Goal: Task Accomplishment & Management: Use online tool/utility

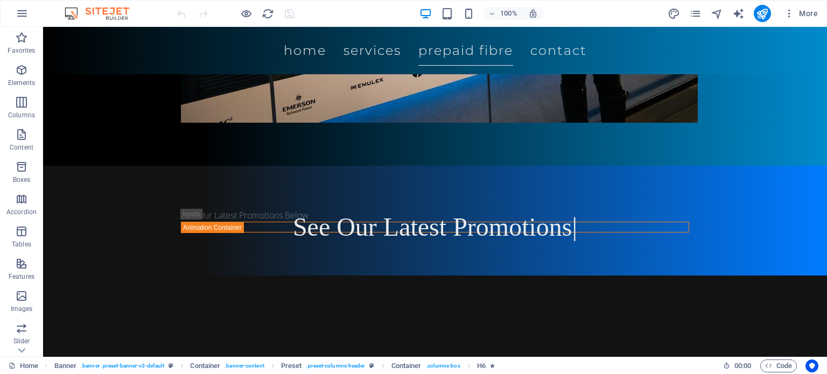
scroll to position [560, 0]
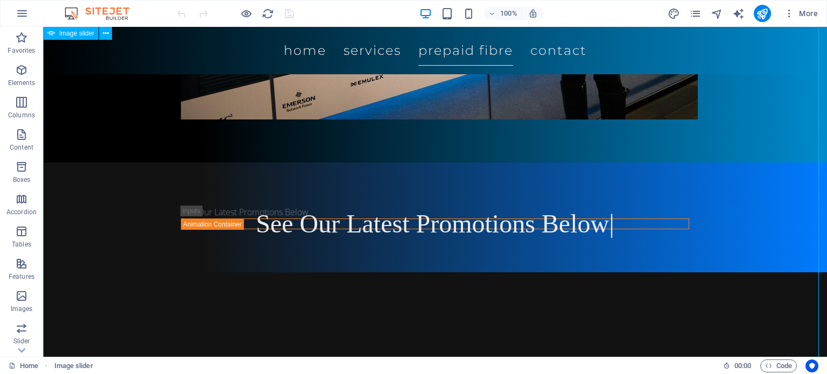
select select "ms"
select select "s"
select select "progressive"
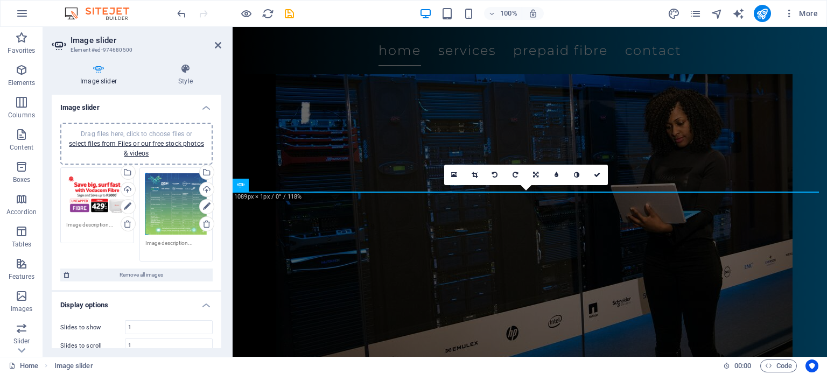
scroll to position [291, 0]
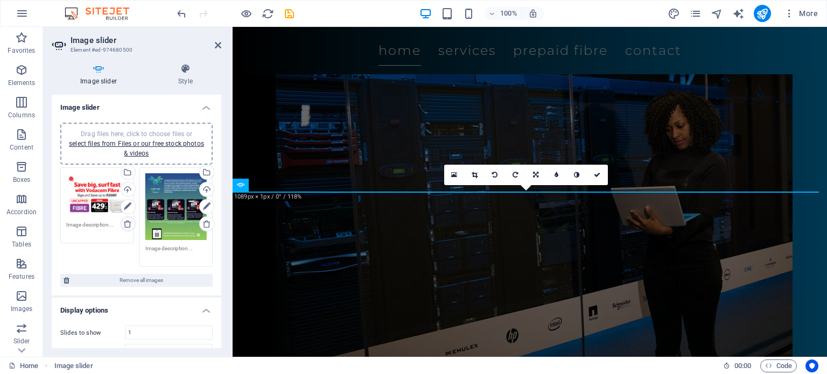
click at [129, 223] on icon at bounding box center [127, 224] width 9 height 9
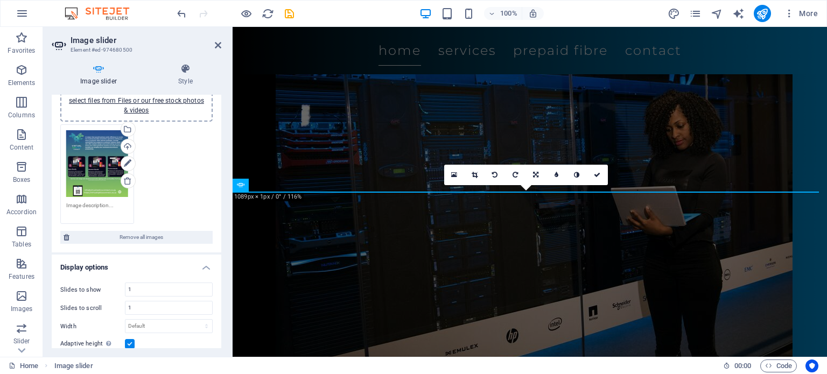
scroll to position [0, 0]
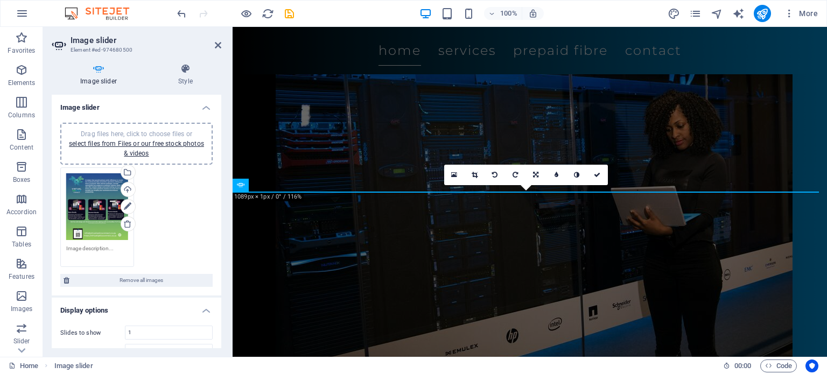
click at [154, 261] on div "Drag files here, click to choose files or select files from Files or our free s…" at bounding box center [137, 218] width 158 height 106
click at [153, 277] on span "Remove all images" at bounding box center [141, 280] width 137 height 13
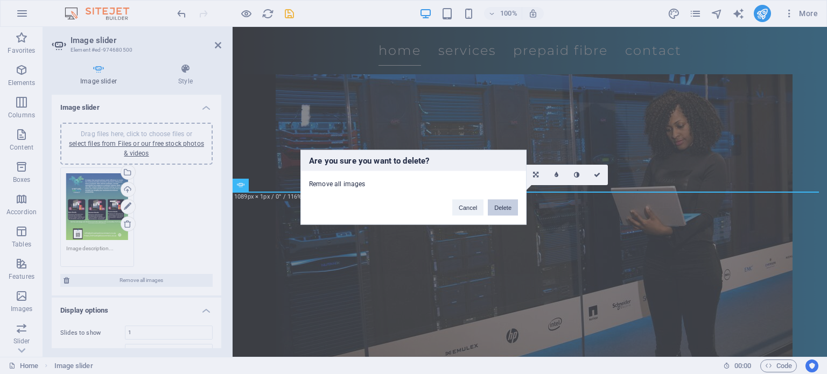
click at [513, 204] on button "Delete" at bounding box center [503, 207] width 30 height 16
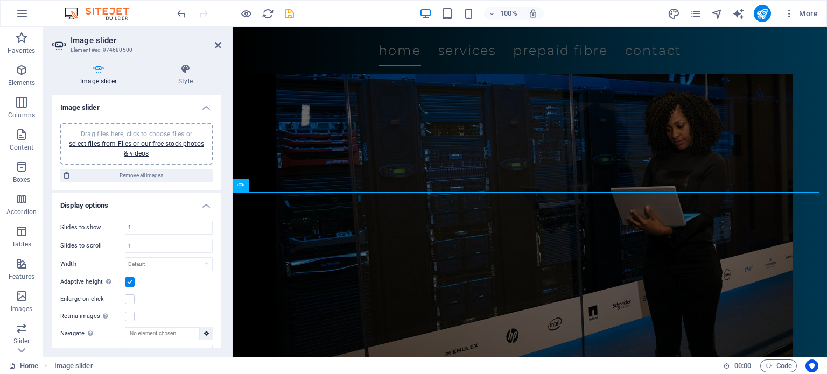
click at [149, 135] on span "Drag files here, click to choose files or select files from Files or our free s…" at bounding box center [136, 143] width 135 height 27
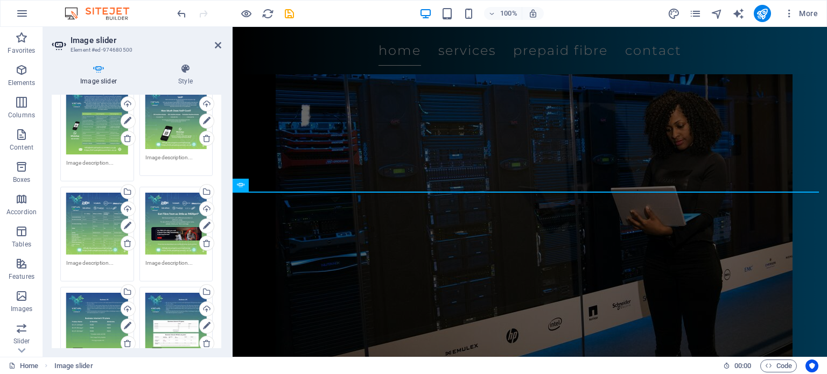
scroll to position [85, 0]
click at [286, 10] on icon "save" at bounding box center [289, 14] width 12 height 12
checkbox input "false"
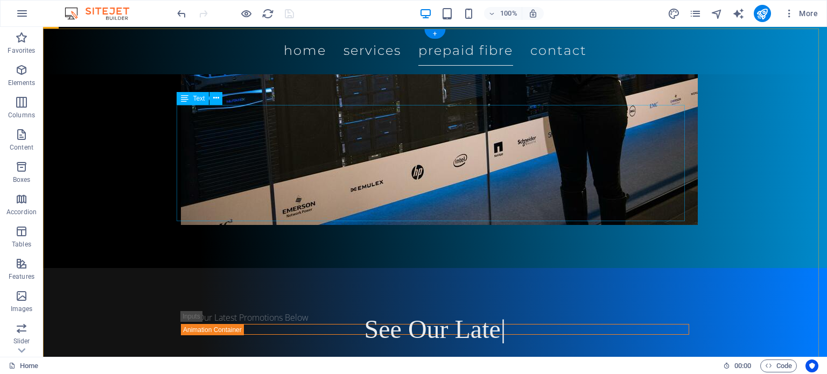
scroll to position [455, 0]
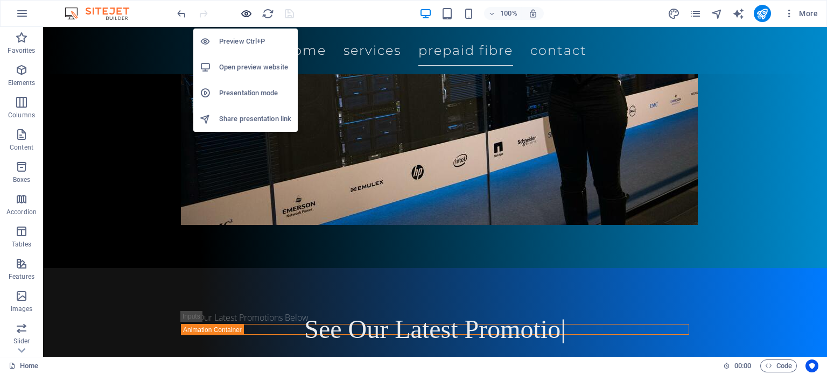
click at [248, 8] on icon "button" at bounding box center [246, 14] width 12 height 12
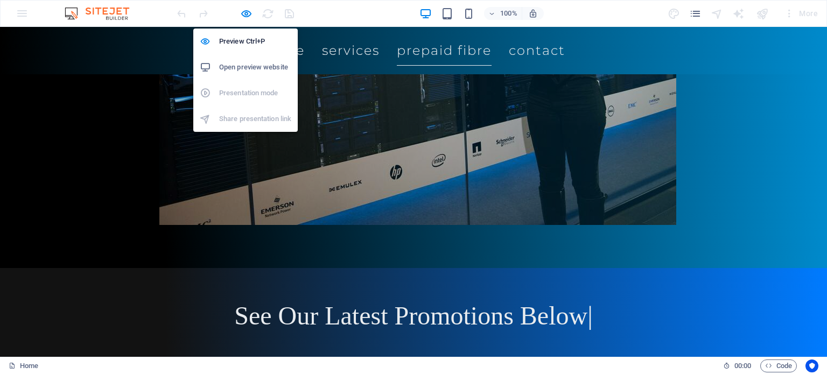
click at [255, 69] on h6 "Open preview website" at bounding box center [255, 67] width 72 height 13
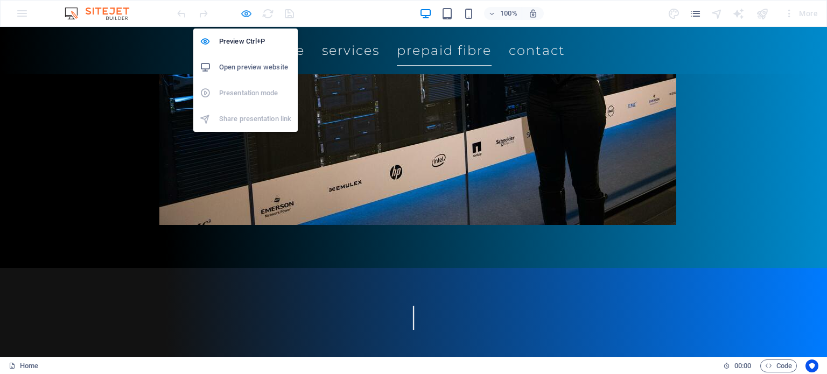
click at [248, 8] on icon "button" at bounding box center [246, 14] width 12 height 12
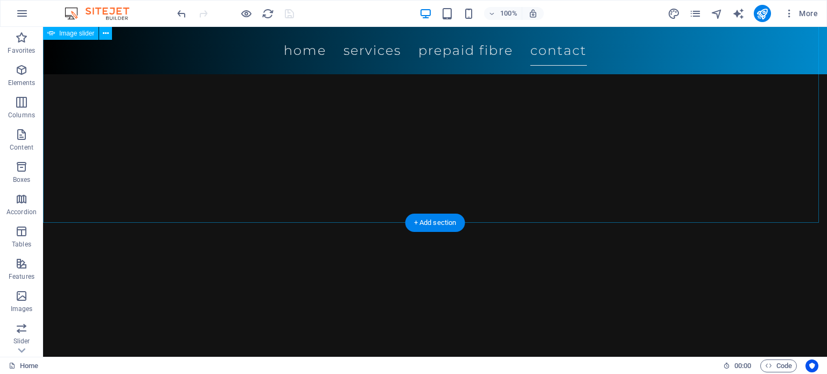
scroll to position [1038, 0]
select select "ms"
select select "s"
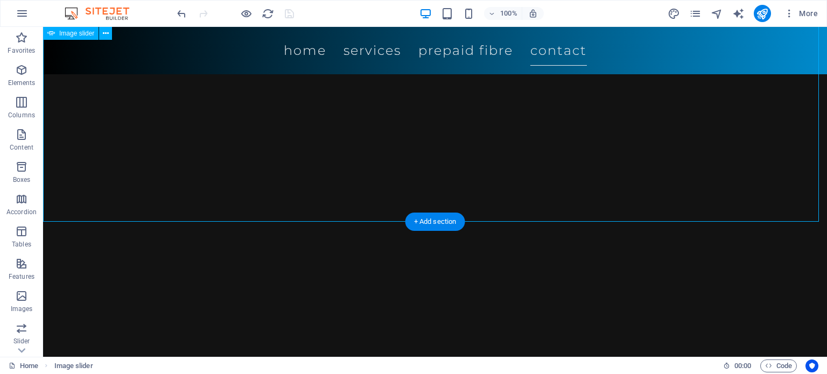
select select "progressive"
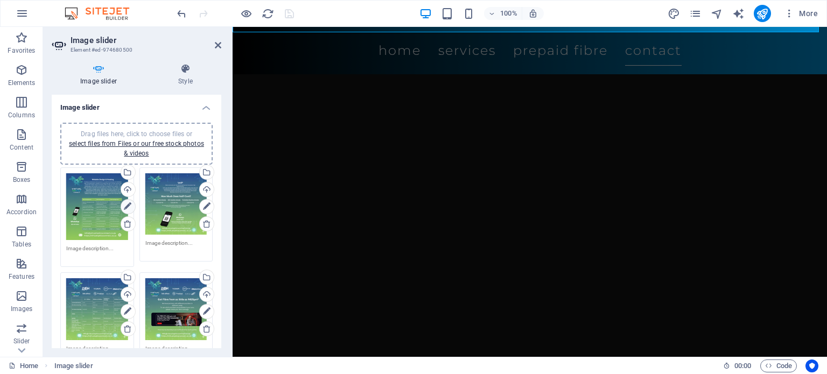
click at [128, 210] on icon at bounding box center [128, 206] width 8 height 13
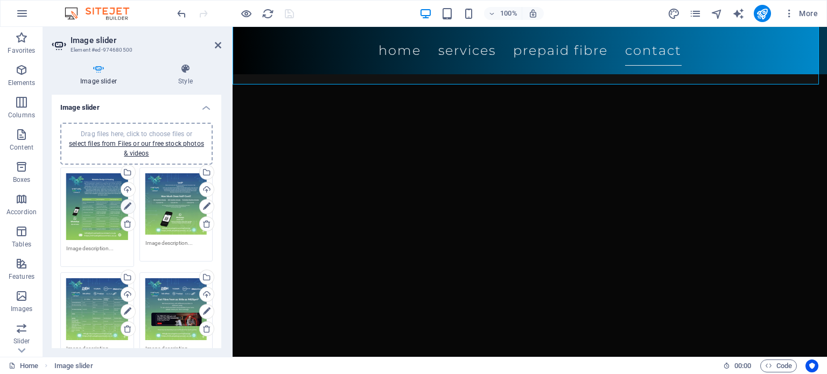
click at [128, 210] on icon at bounding box center [128, 206] width 8 height 13
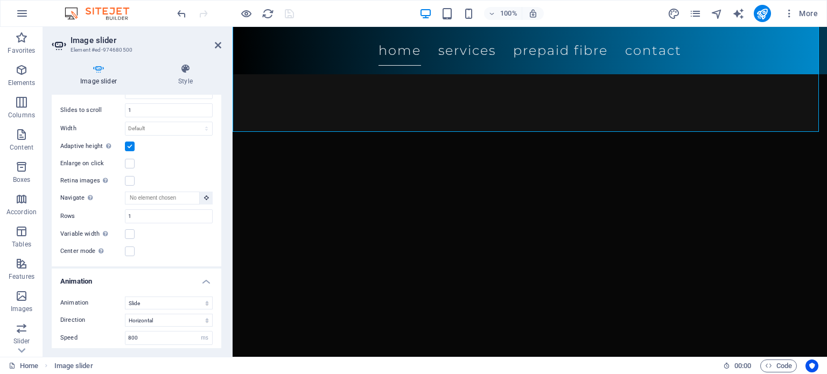
scroll to position [990, 0]
click at [133, 229] on label at bounding box center [130, 234] width 10 height 10
click at [0, 0] on input "Variable width Automatically adjust the width of the visible slide." at bounding box center [0, 0] width 0 height 0
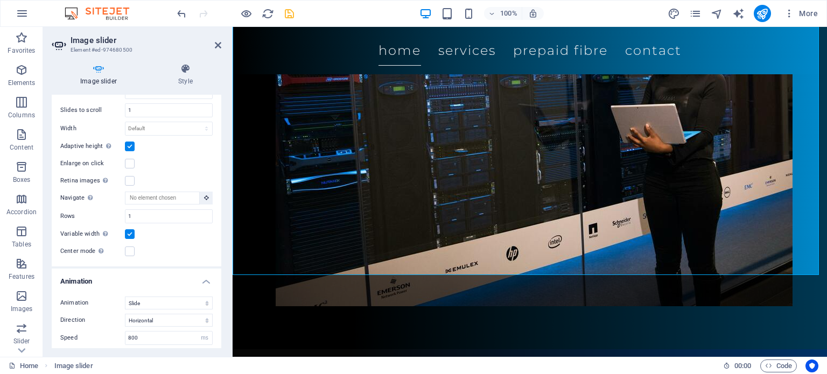
scroll to position [567, 0]
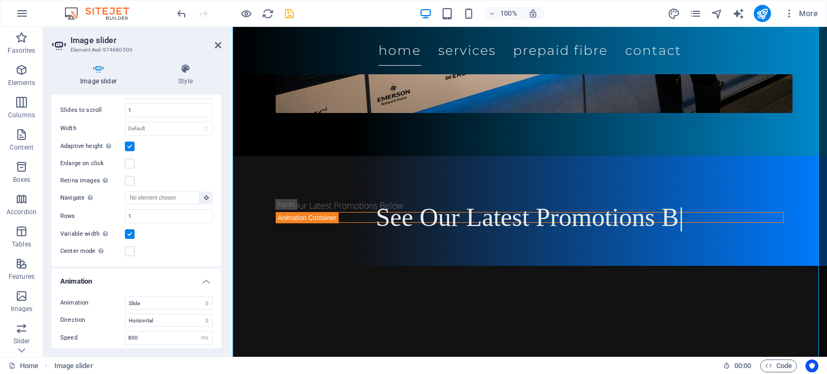
click at [133, 229] on label at bounding box center [130, 234] width 10 height 10
click at [0, 0] on input "Variable width Automatically adjust the width of the visible slide." at bounding box center [0, 0] width 0 height 0
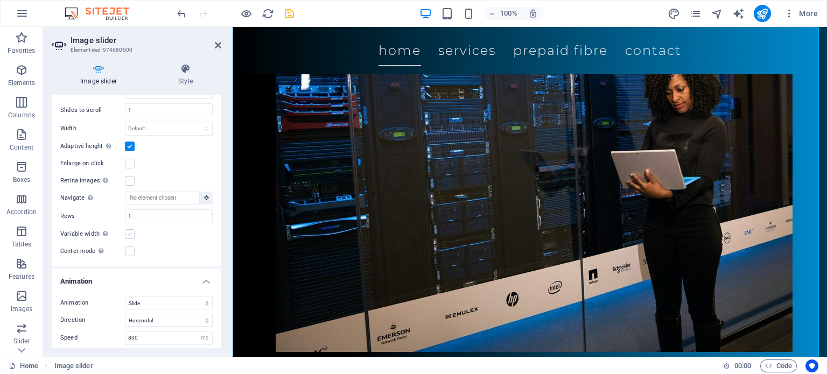
scroll to position [610, 0]
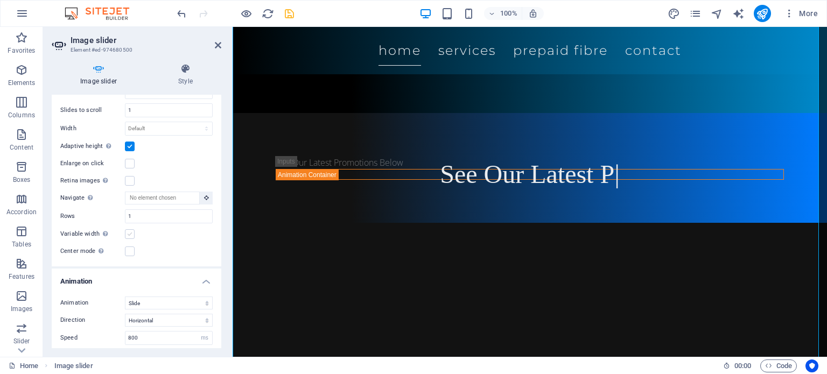
click at [133, 229] on label at bounding box center [130, 234] width 10 height 10
click at [0, 0] on input "Variable width Automatically adjust the width of the visible slide." at bounding box center [0, 0] width 0 height 0
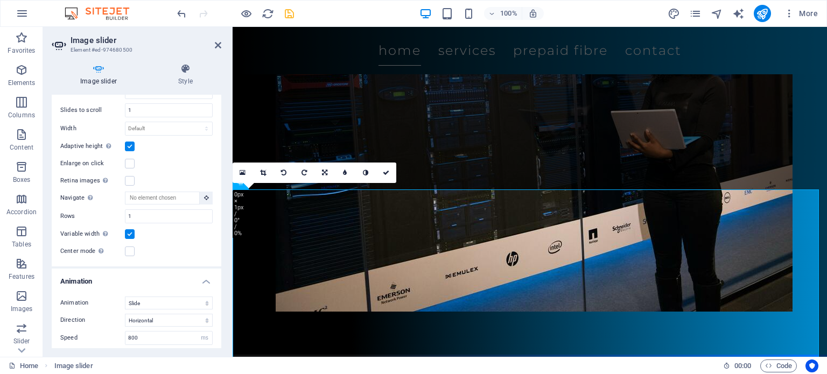
scroll to position [567, 0]
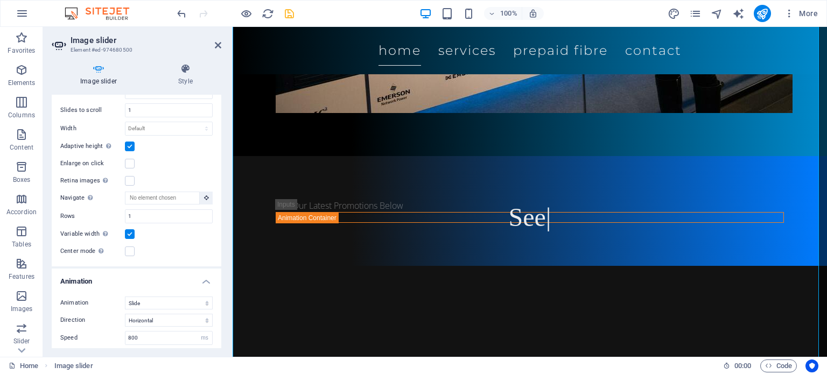
click at [133, 229] on label at bounding box center [130, 234] width 10 height 10
click at [0, 0] on input "Variable width Automatically adjust the width of the visible slide." at bounding box center [0, 0] width 0 height 0
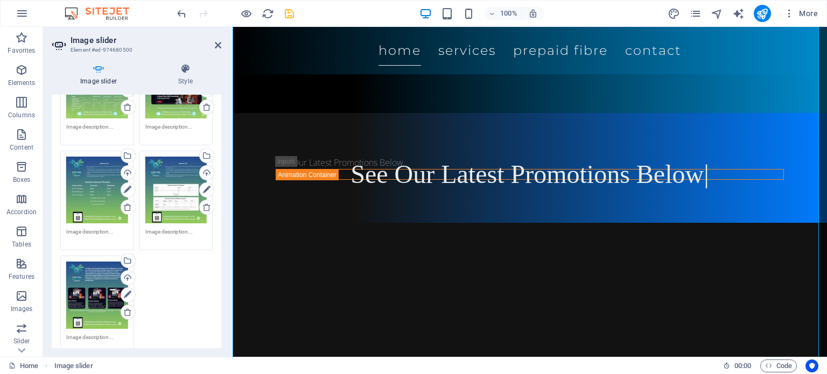
scroll to position [213, 0]
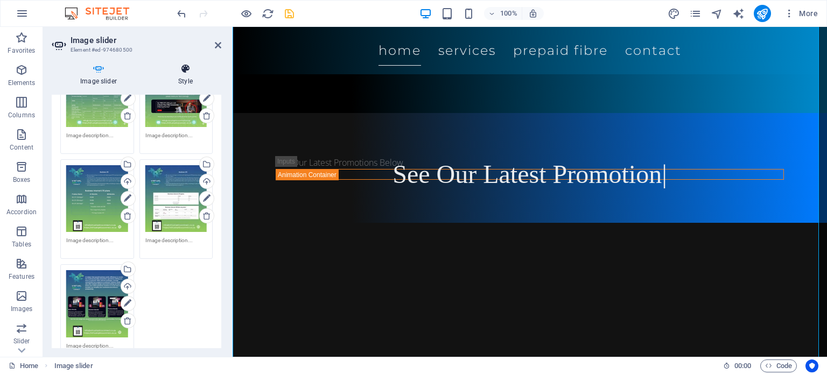
click at [176, 68] on icon at bounding box center [186, 69] width 72 height 11
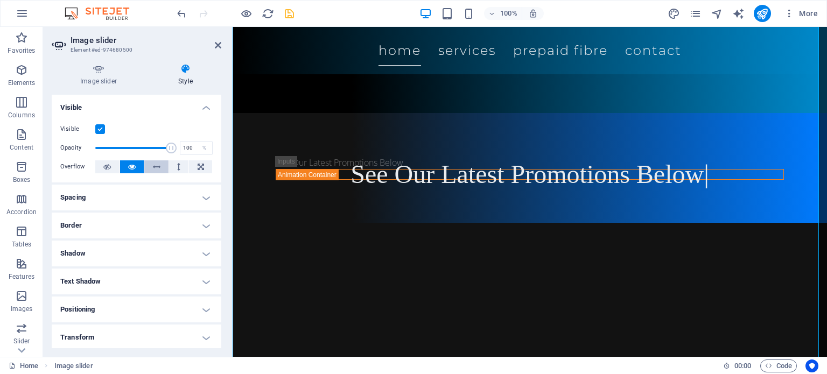
click at [160, 169] on button at bounding box center [156, 167] width 24 height 13
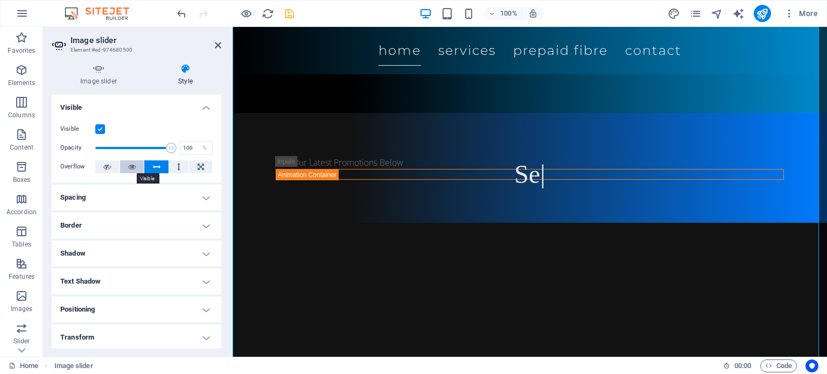
click at [133, 165] on icon at bounding box center [132, 167] width 8 height 13
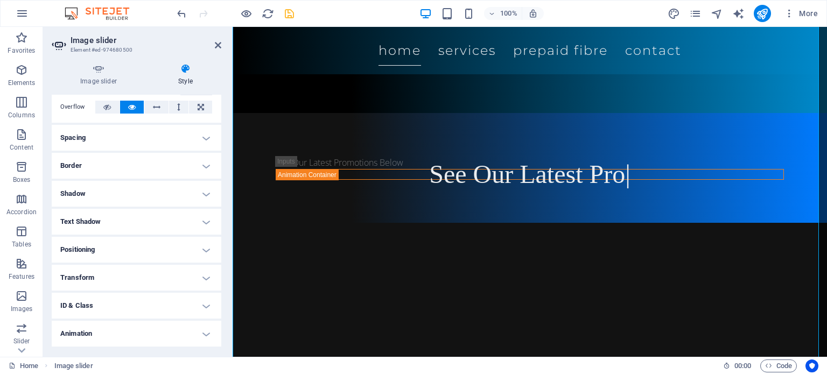
scroll to position [0, 0]
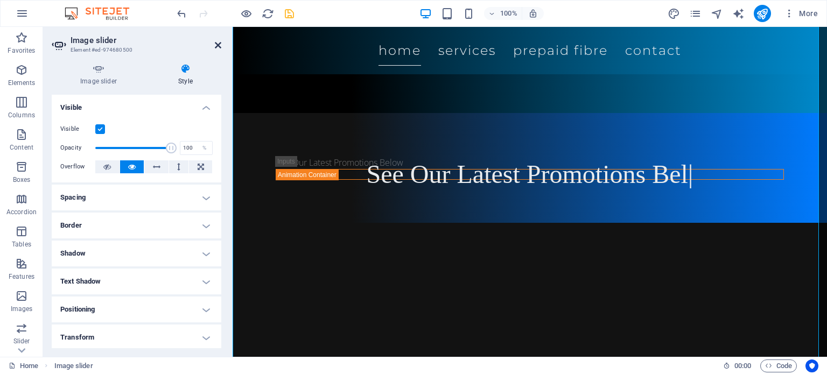
click at [220, 41] on icon at bounding box center [218, 45] width 6 height 9
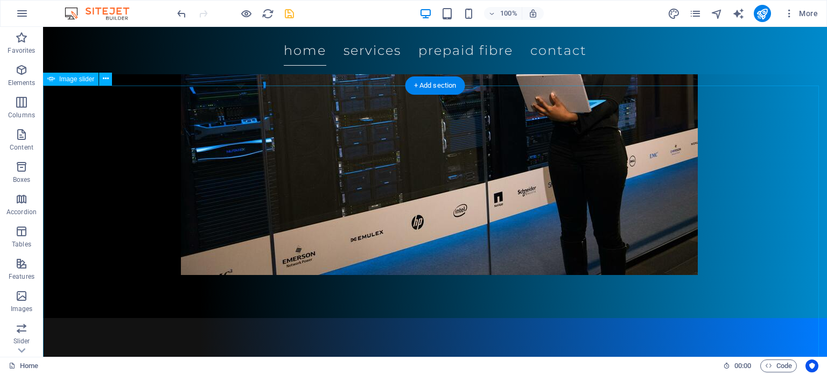
scroll to position [395, 0]
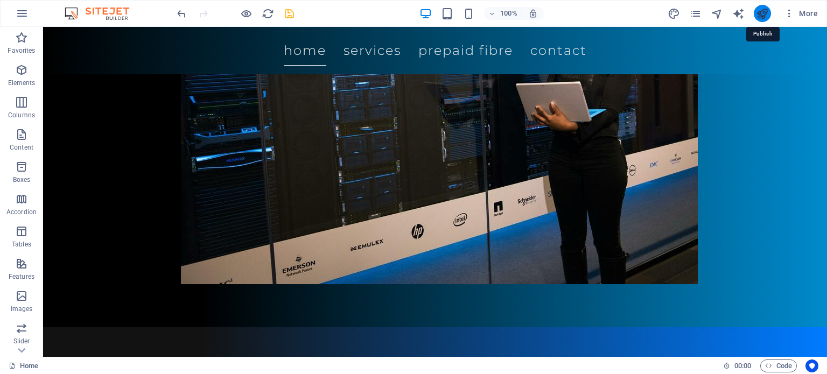
click at [763, 17] on icon "publish" at bounding box center [762, 14] width 12 height 12
checkbox input "false"
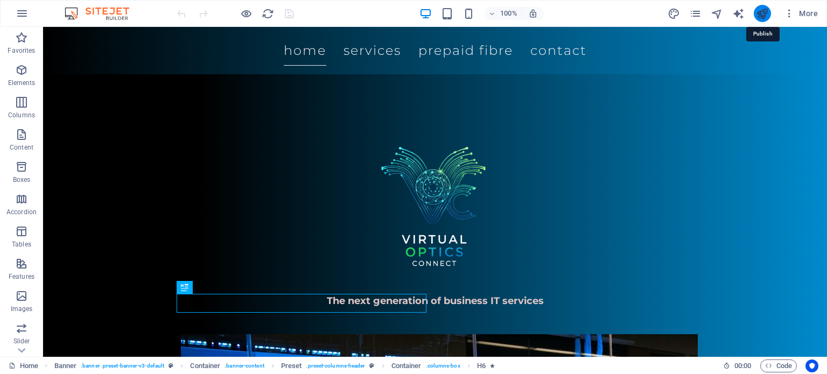
click at [765, 8] on icon "publish" at bounding box center [762, 14] width 12 height 12
